Goal: Task Accomplishment & Management: Complete application form

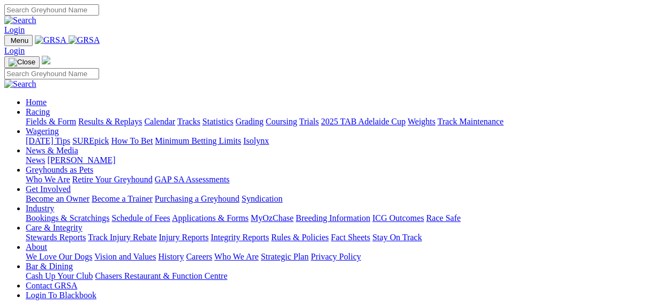
click at [26, 117] on link "Fields & Form" at bounding box center [51, 121] width 50 height 9
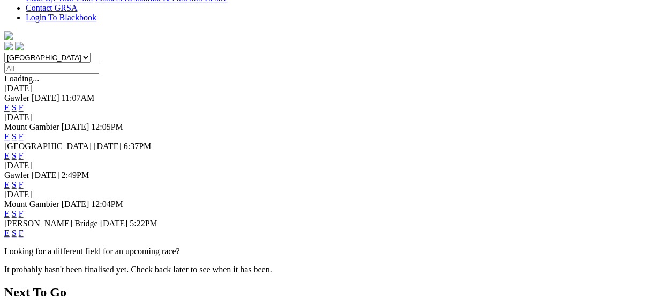
scroll to position [343, 0]
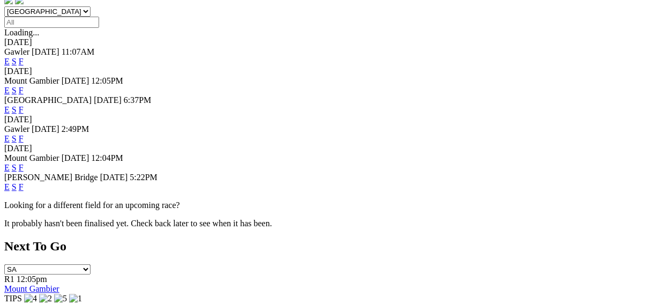
click at [24, 182] on link "F" at bounding box center [21, 186] width 5 height 9
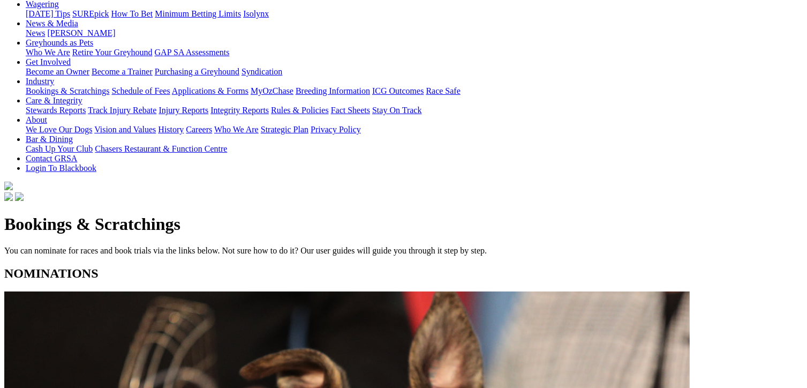
scroll to position [161, 0]
